Goal: Check status: Check status

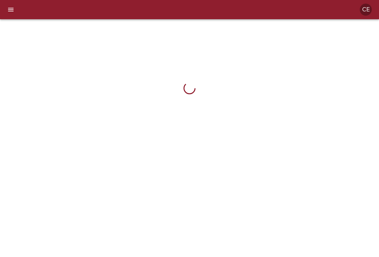
click at [8, 12] on icon "menu" at bounding box center [10, 9] width 7 height 7
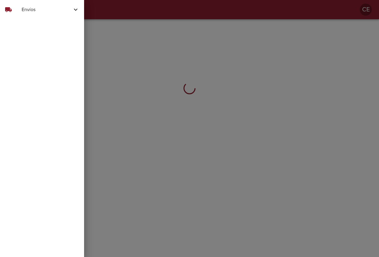
click at [26, 13] on span "Envíos" at bounding box center [47, 9] width 50 height 7
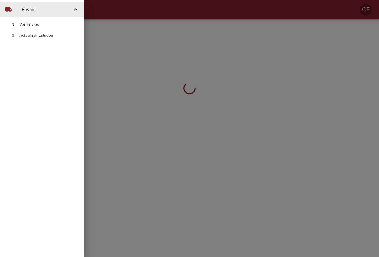
click at [37, 36] on span "Actualizar Estados" at bounding box center [49, 35] width 60 height 6
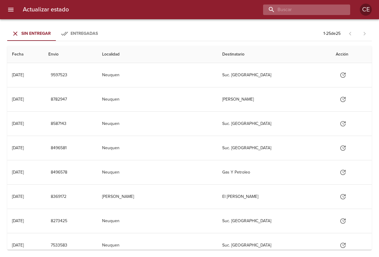
click at [318, 8] on input "buscar" at bounding box center [301, 10] width 77 height 11
type input "16905"
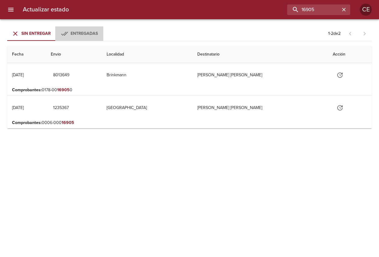
click at [89, 36] on div "Entregadas" at bounding box center [84, 34] width 27 height 8
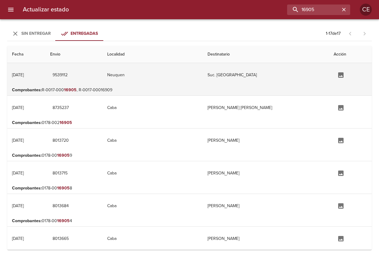
click at [263, 79] on td "Suc. [GEOGRAPHIC_DATA]" at bounding box center [266, 75] width 126 height 24
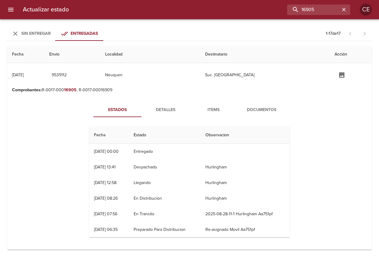
click at [258, 115] on button "Documentos" at bounding box center [262, 110] width 48 height 14
